Goal: Navigation & Orientation: Find specific page/section

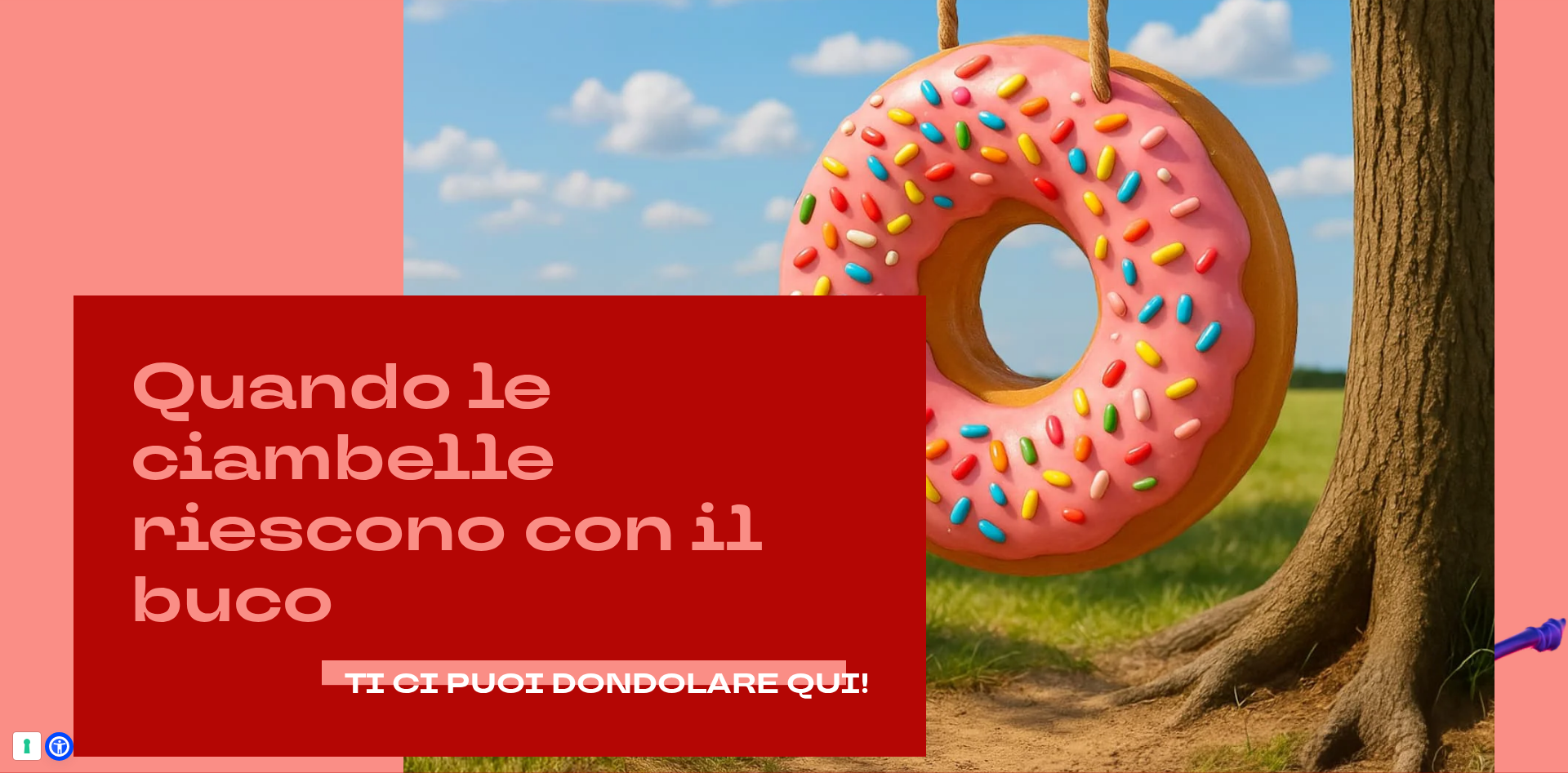
scroll to position [833, 0]
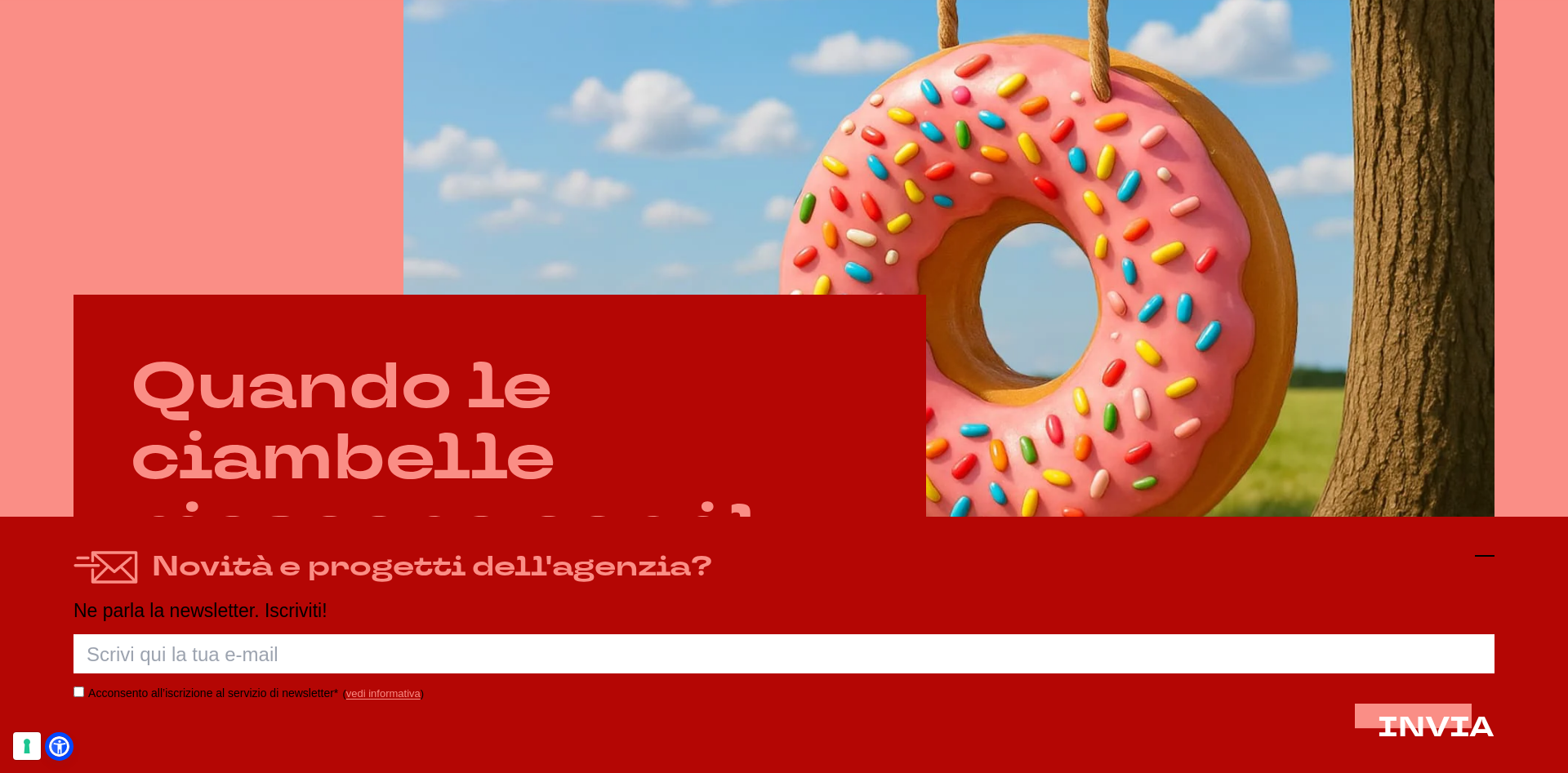
click at [1483, 549] on icon at bounding box center [1484, 556] width 19 height 19
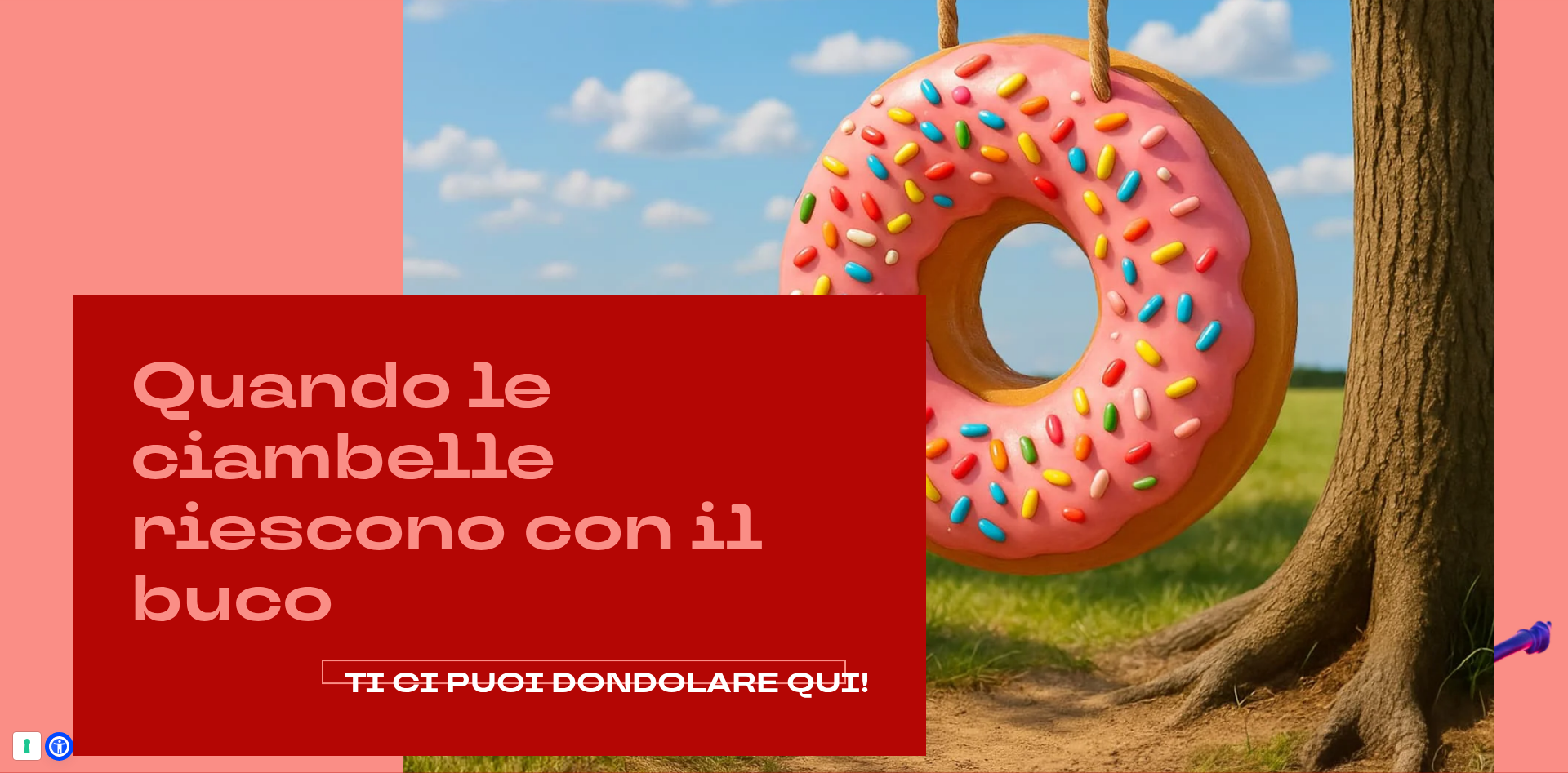
click at [839, 676] on span "TI CI PUOI DONDOLARE QUI!" at bounding box center [607, 683] width 525 height 38
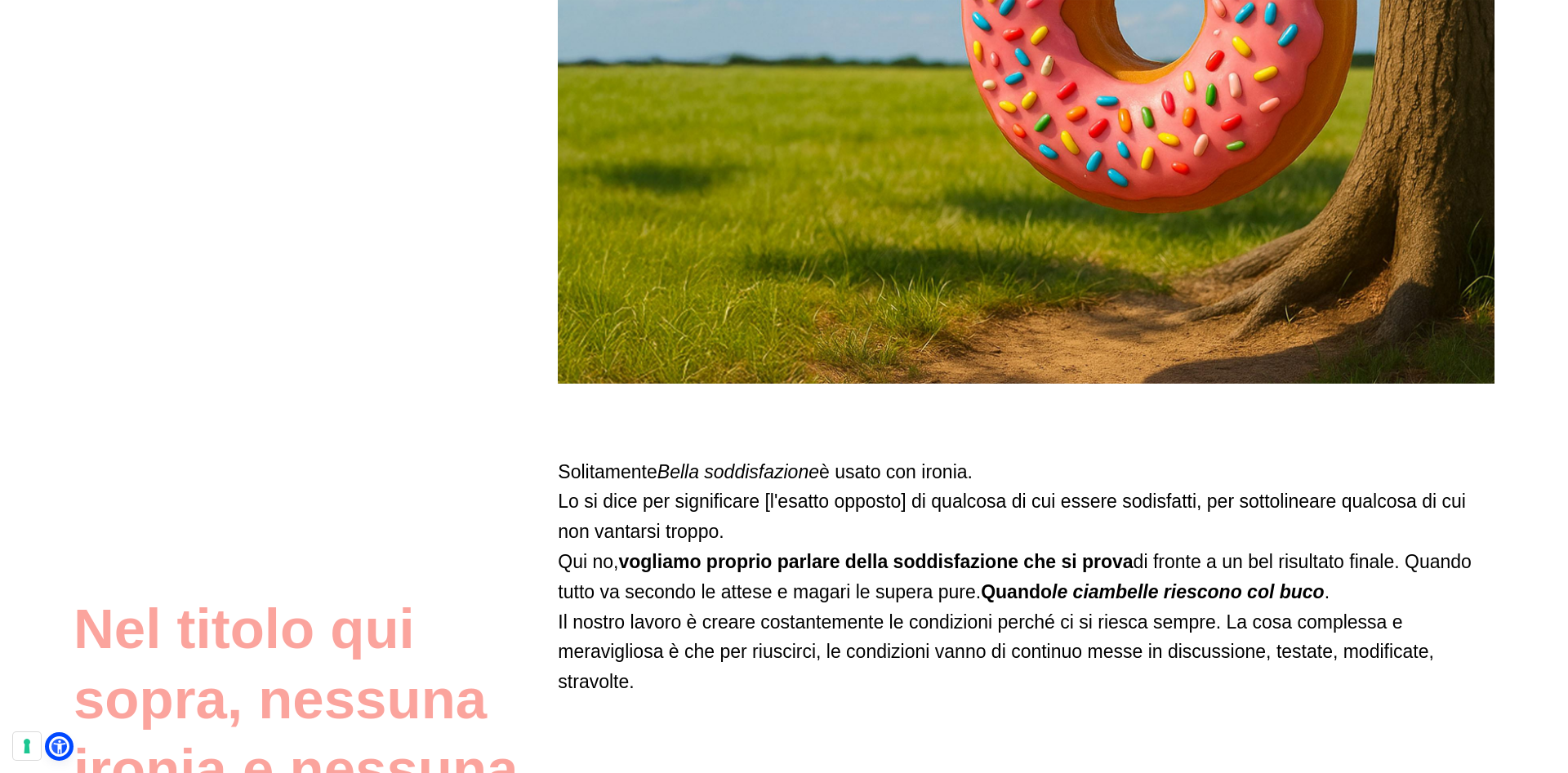
scroll to position [749, 0]
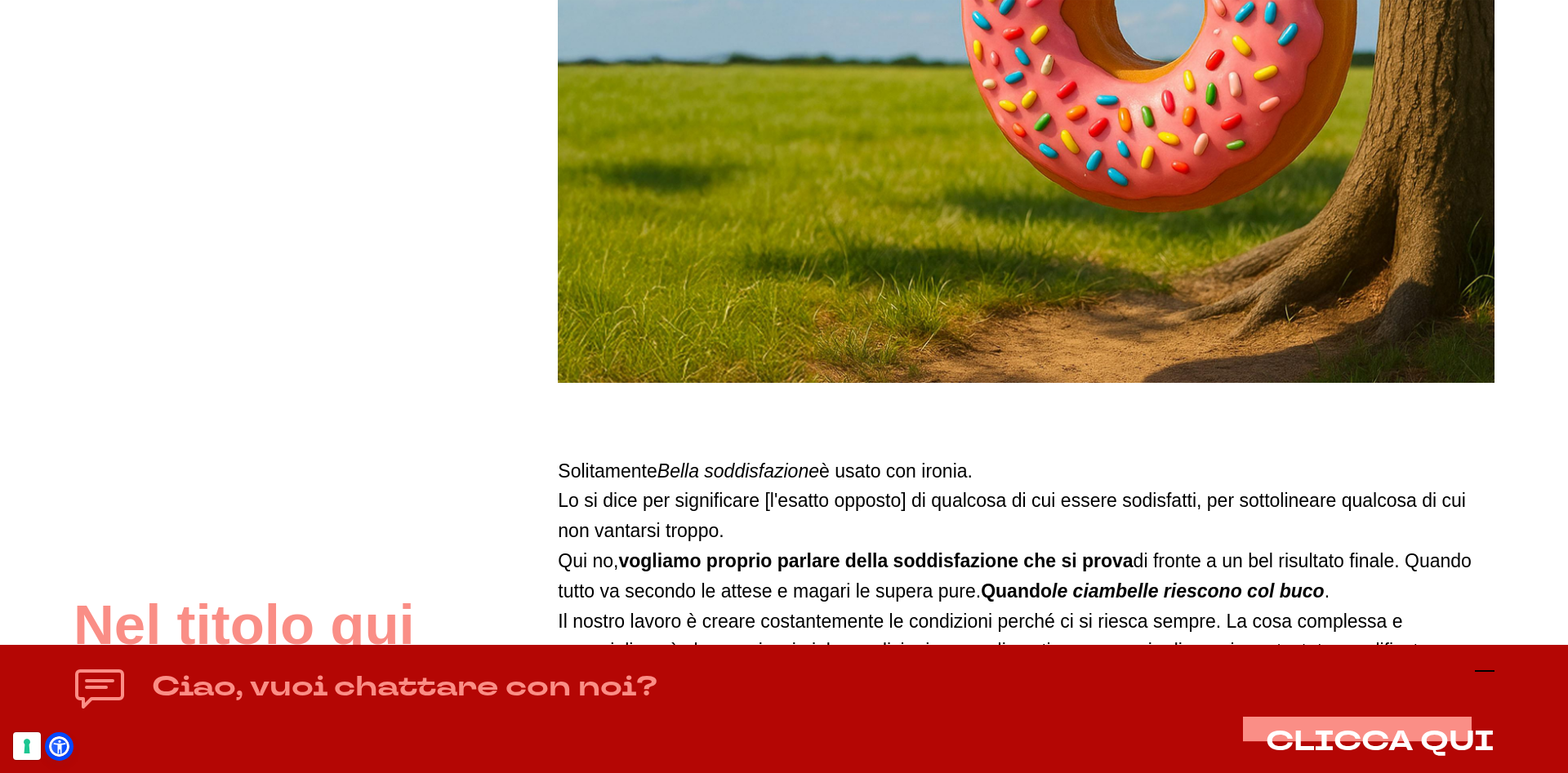
click at [1491, 668] on icon at bounding box center [1484, 671] width 19 height 19
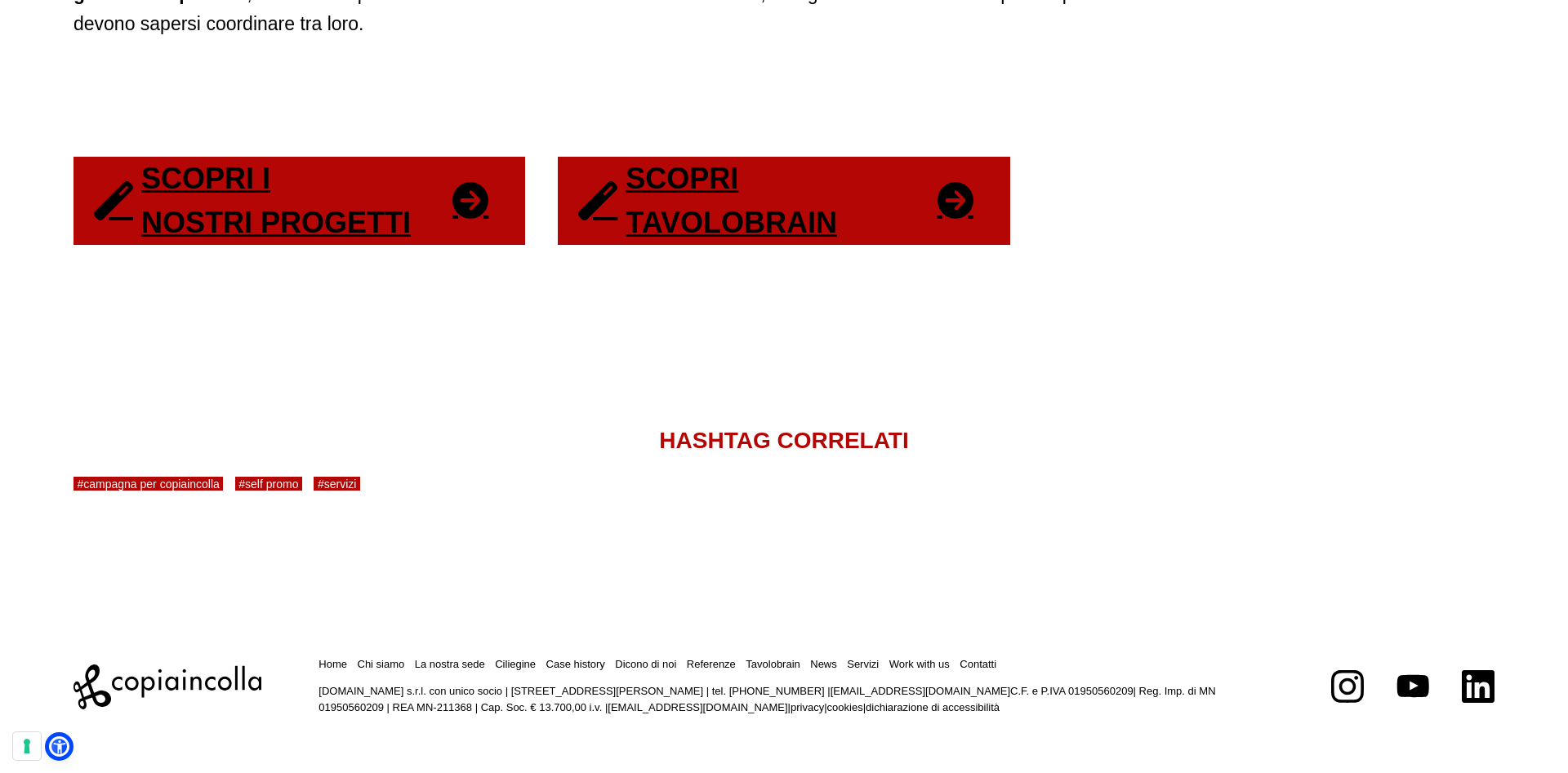
scroll to position [3456, 0]
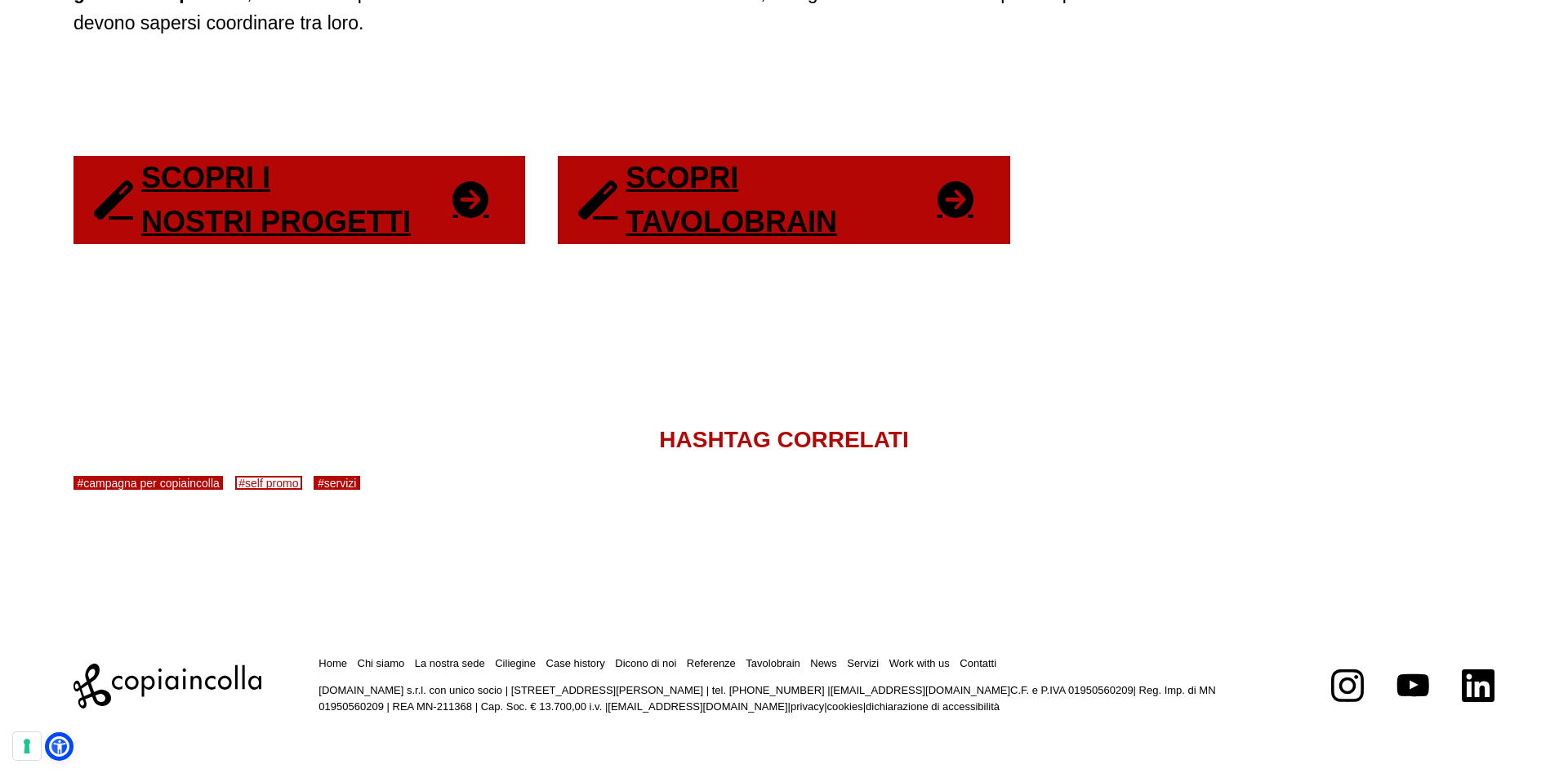
click at [295, 479] on link "#self promo" at bounding box center [268, 483] width 67 height 14
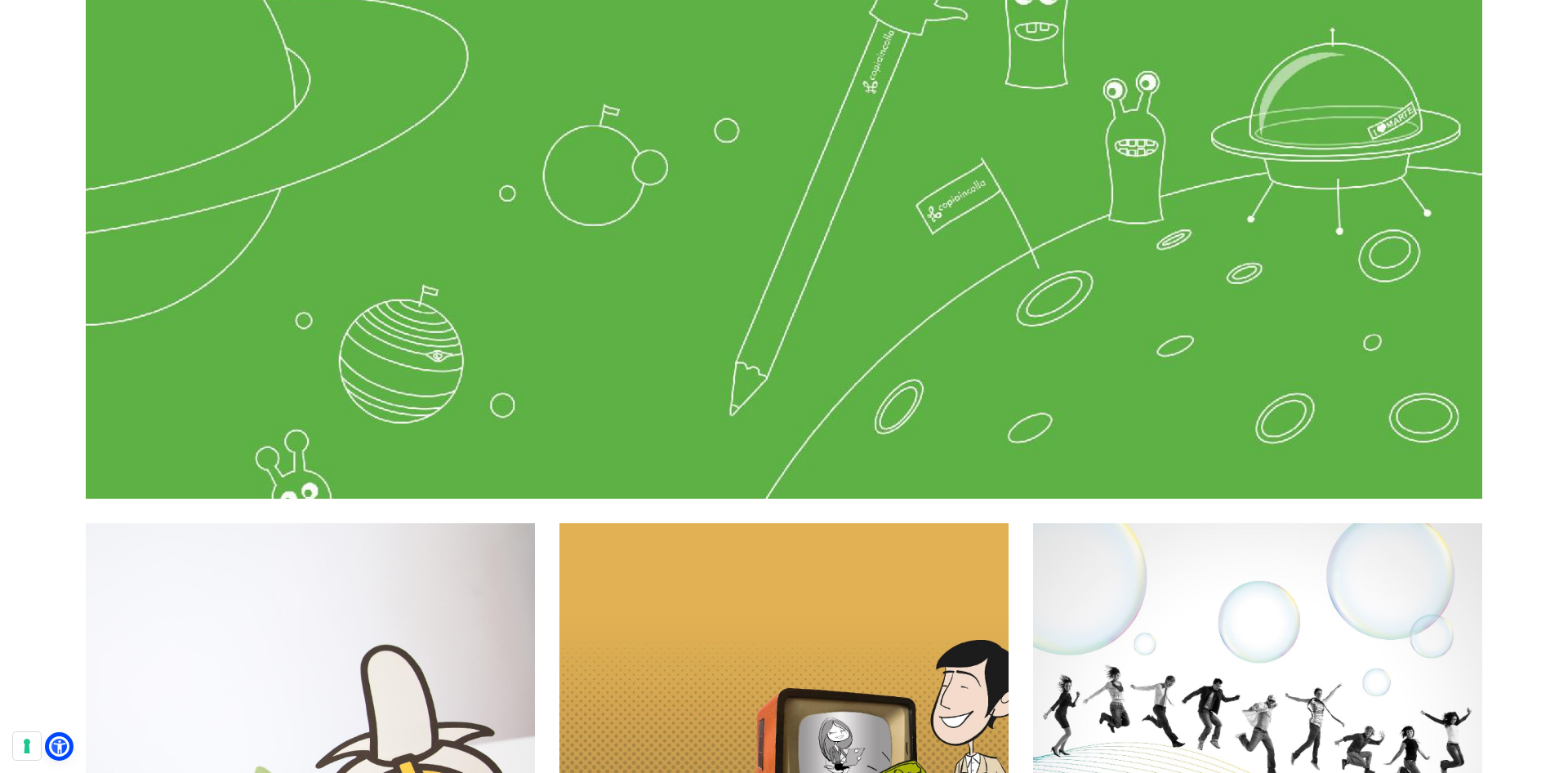
scroll to position [4663, 0]
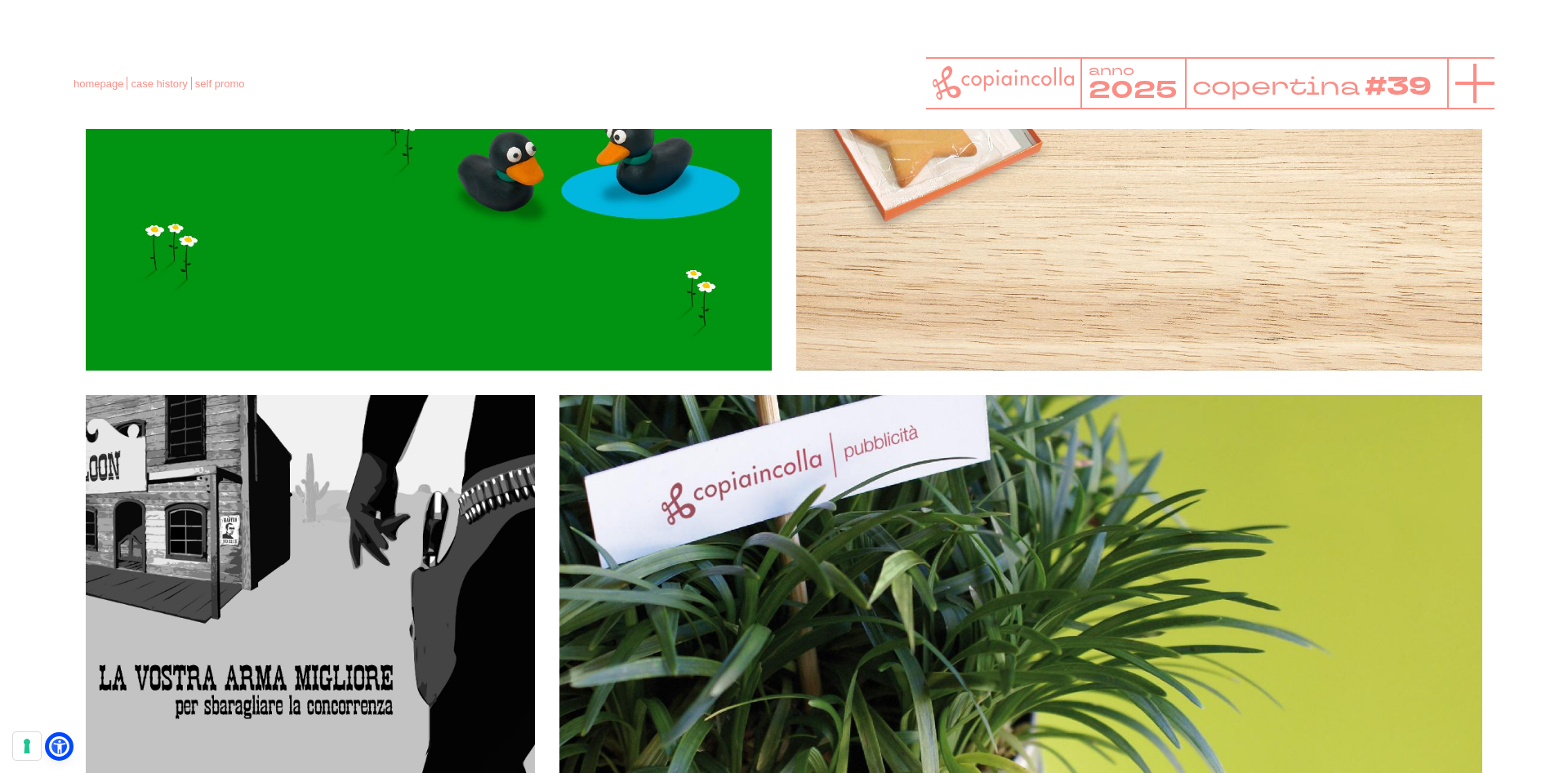
click at [1476, 65] on icon at bounding box center [1475, 83] width 40 height 40
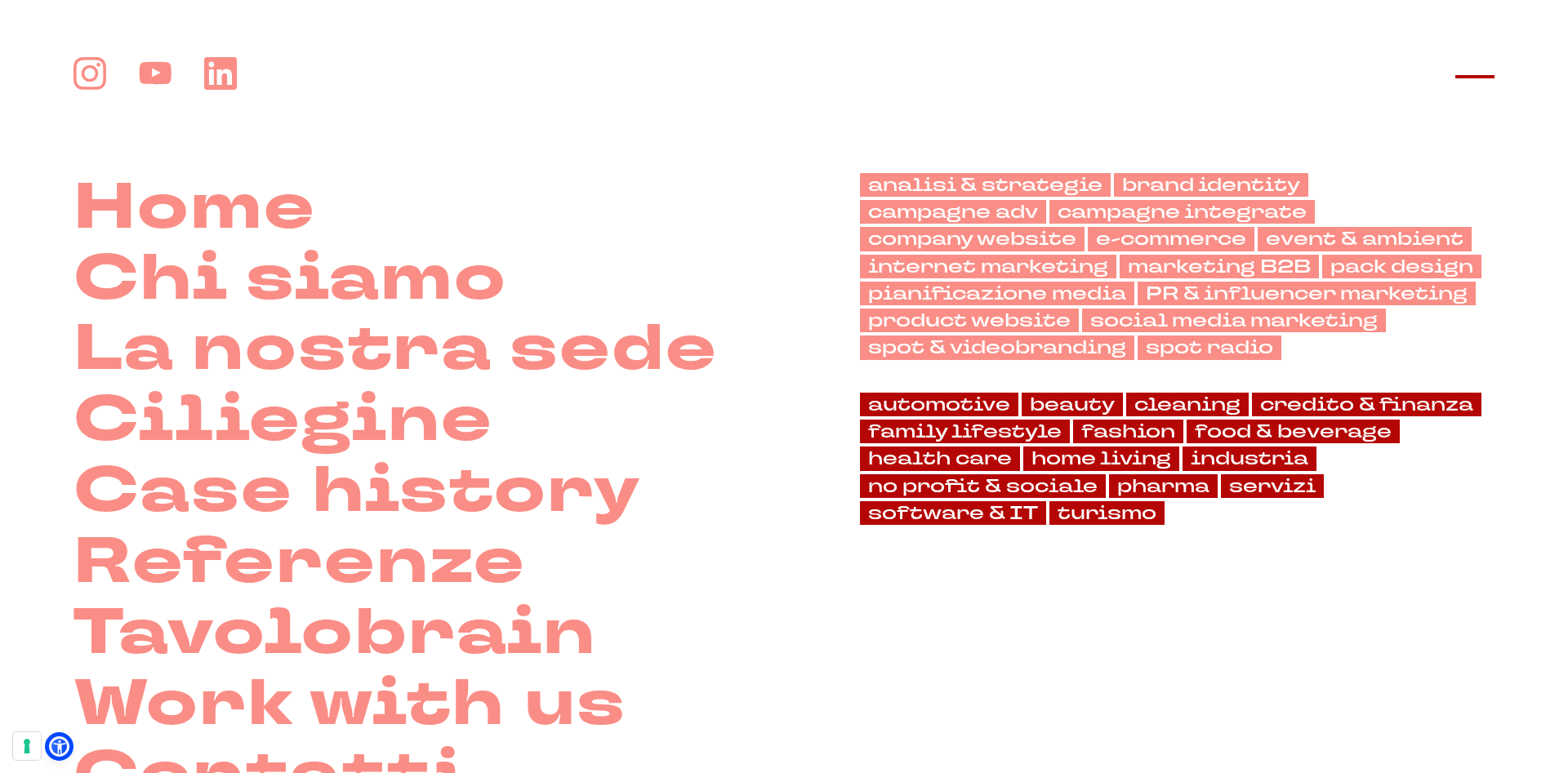
scroll to position [3580, 0]
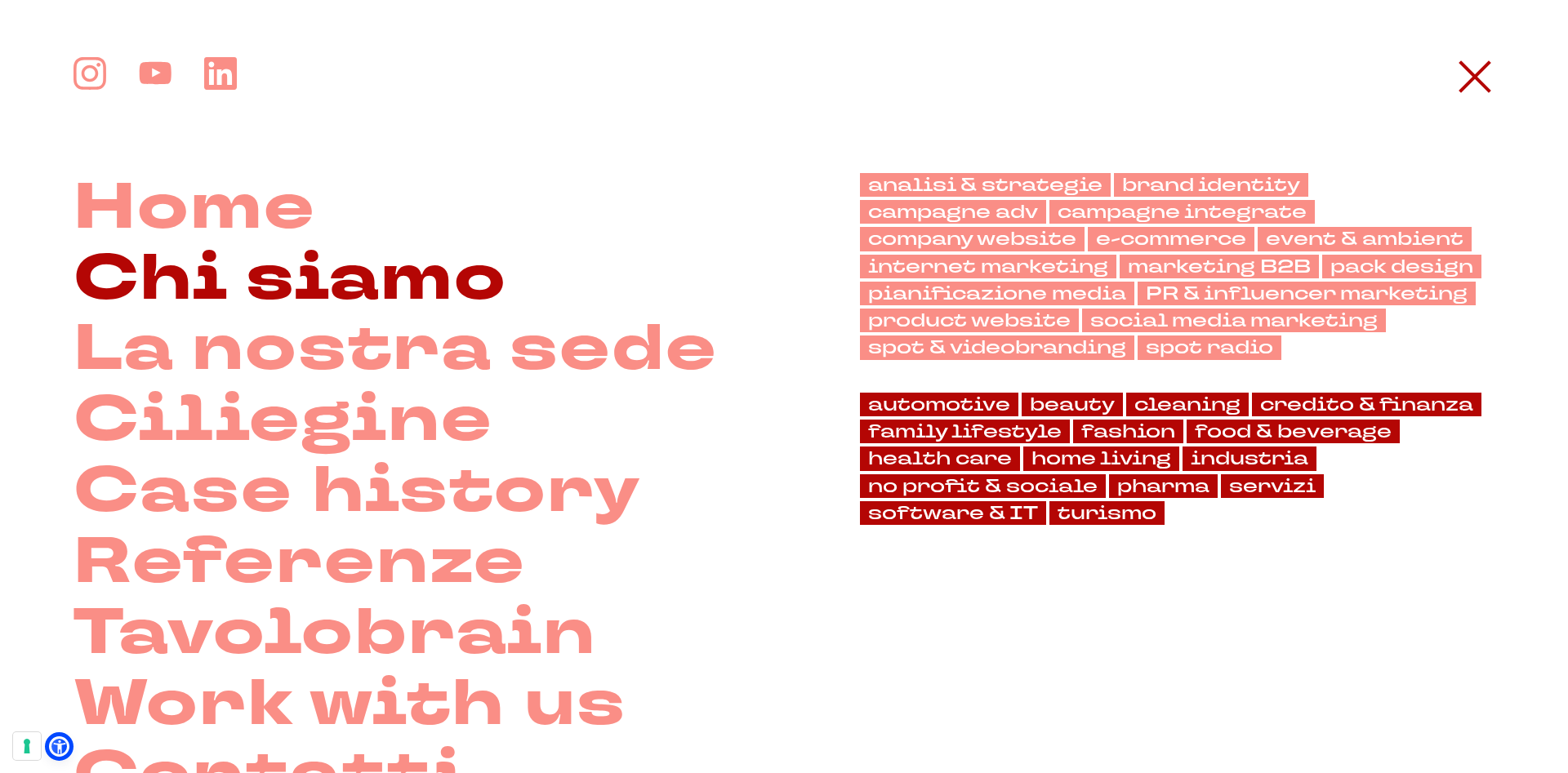
click at [149, 254] on link "Chi siamo" at bounding box center [290, 279] width 433 height 71
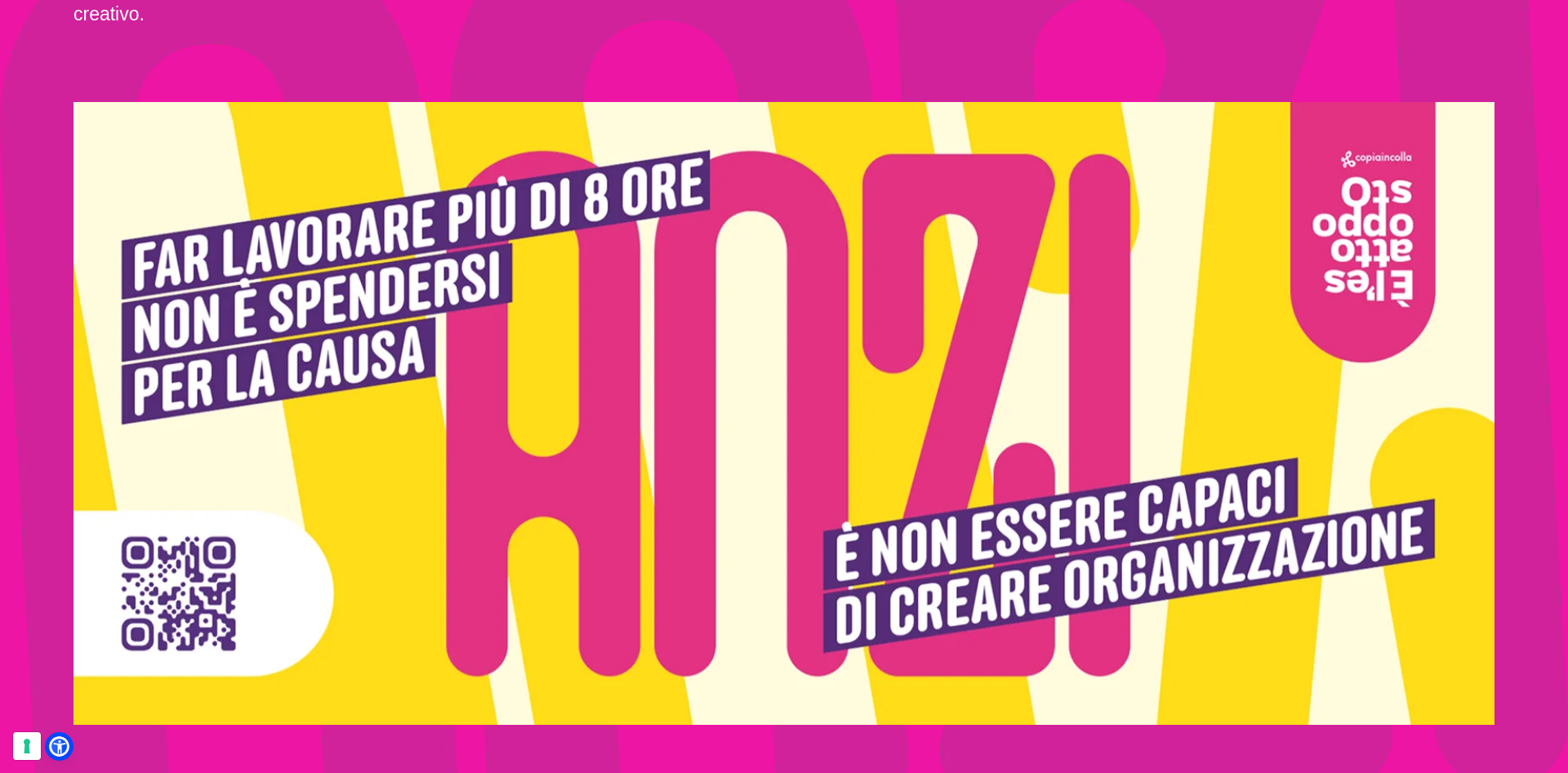
scroll to position [3497, 0]
